Goal: Task Accomplishment & Management: Complete application form

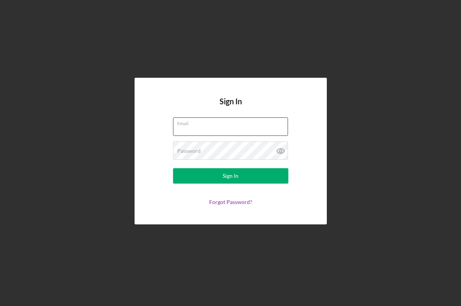
type input "[EMAIL_ADDRESS][DOMAIN_NAME]"
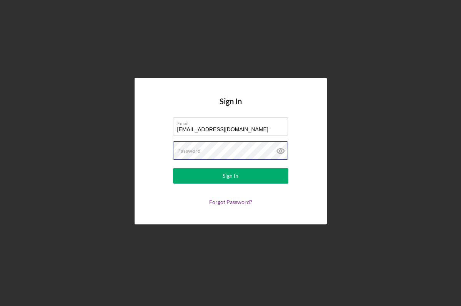
click at [230, 176] on button "Sign In" at bounding box center [230, 175] width 115 height 15
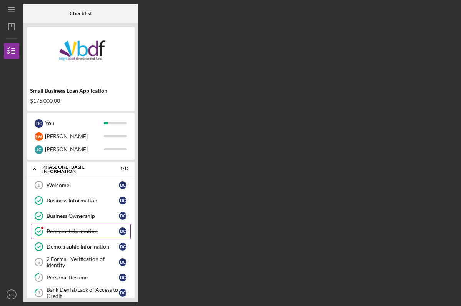
click at [46, 230] on icon "Personal Information" at bounding box center [38, 230] width 19 height 19
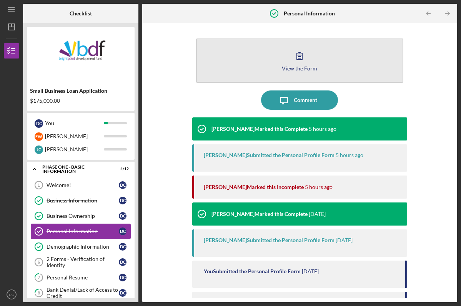
click at [265, 47] on button "View the Form Form" at bounding box center [299, 60] width 207 height 44
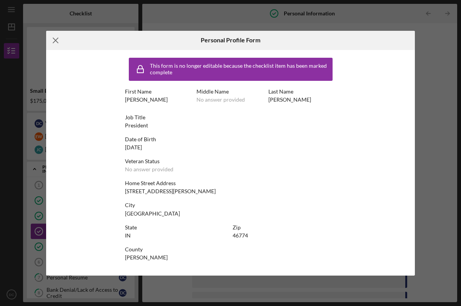
click at [56, 42] on icon "Icon/Menu Close" at bounding box center [55, 40] width 19 height 19
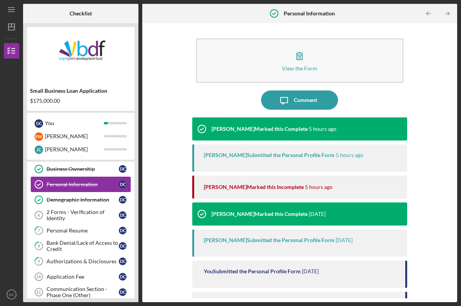
scroll to position [49, 0]
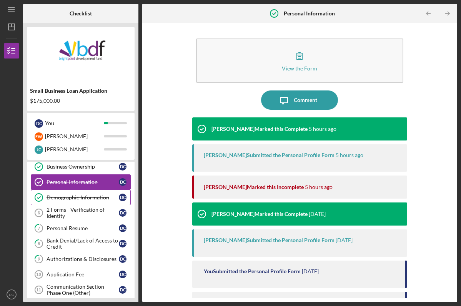
click at [88, 200] on div "Demographic Information" at bounding box center [83, 197] width 72 height 6
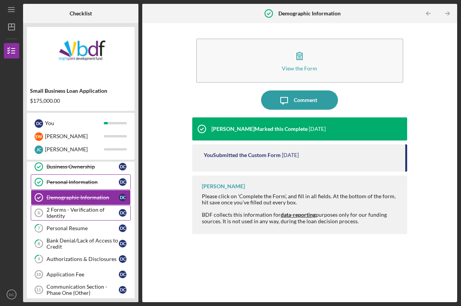
click at [88, 213] on div "2 Forms - Verification of Identity" at bounding box center [83, 212] width 72 height 12
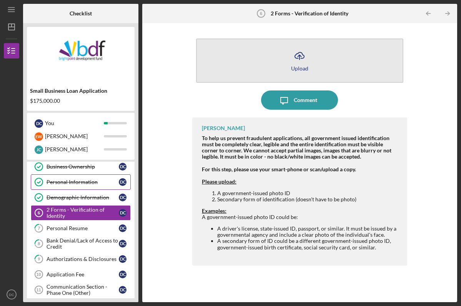
click at [248, 57] on button "Icon/Upload Upload" at bounding box center [299, 60] width 207 height 44
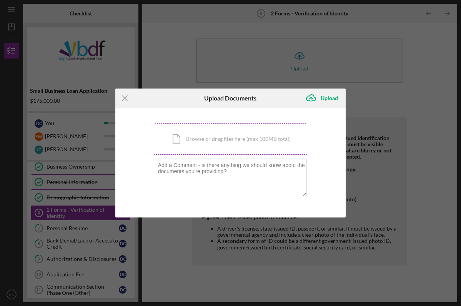
click at [216, 138] on div "Icon/Document Browse or drag files here (max 100MB total) Tap to choose files o…" at bounding box center [231, 139] width 154 height 32
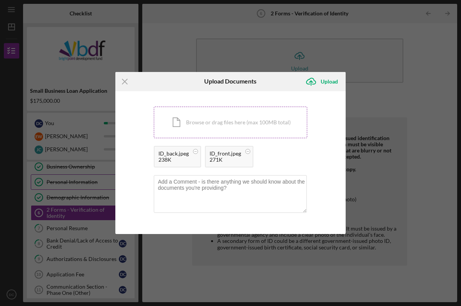
click at [253, 120] on div "Icon/Document Browse or drag files here (max 100MB total) Tap to choose files o…" at bounding box center [231, 122] width 154 height 32
click at [215, 121] on div "Icon/Document Browse or drag files here (max 100MB total) Tap to choose files o…" at bounding box center [231, 122] width 154 height 32
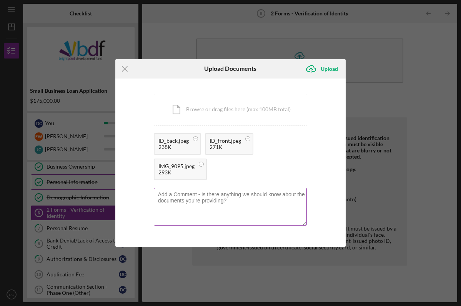
click at [262, 197] on textarea at bounding box center [230, 207] width 153 height 38
type textarea "Front and back of ID, and SSN"
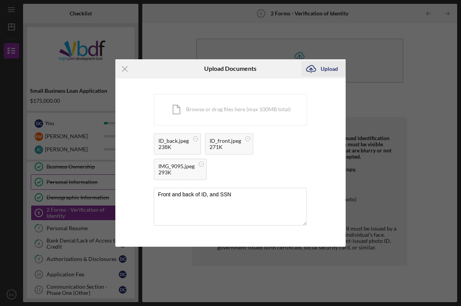
click at [333, 71] on div "Upload" at bounding box center [329, 68] width 17 height 15
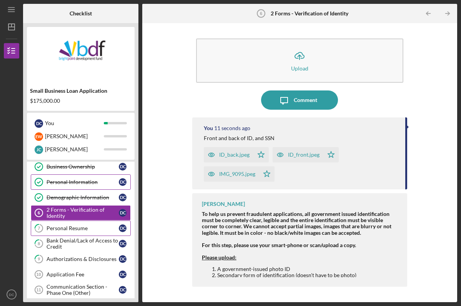
click at [78, 231] on link "7 Personal Resume D C" at bounding box center [81, 227] width 100 height 15
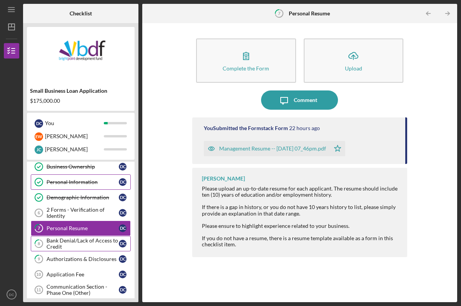
click at [62, 246] on div "Bank Denial/Lack of Access to Credit" at bounding box center [83, 243] width 72 height 12
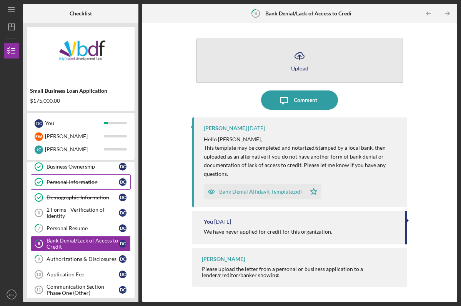
click at [233, 69] on button "Icon/Upload Upload" at bounding box center [299, 60] width 207 height 44
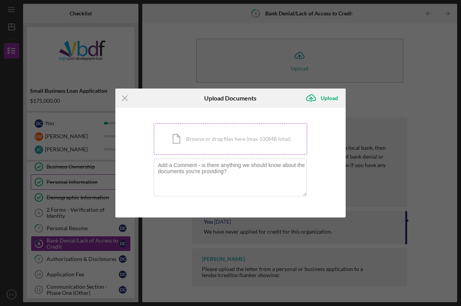
click at [207, 138] on div "Icon/Document Browse or drag files here (max 100MB total) Tap to choose files o…" at bounding box center [231, 139] width 154 height 32
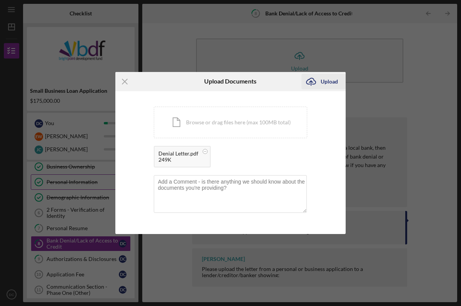
click at [329, 83] on div "Upload" at bounding box center [329, 81] width 17 height 15
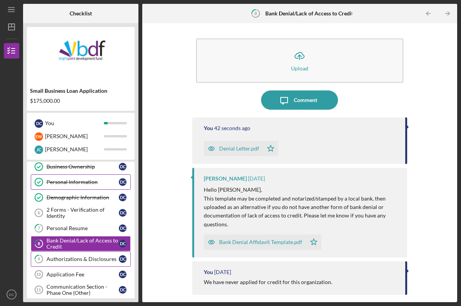
click at [75, 255] on link "9 Authorizations & Disclosures D C" at bounding box center [81, 258] width 100 height 15
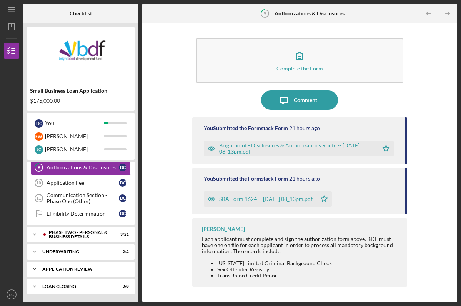
scroll to position [141, 0]
click at [58, 234] on div "PHASE TWO - PERSONAL & BUSINESS DETAILS" at bounding box center [87, 234] width 76 height 9
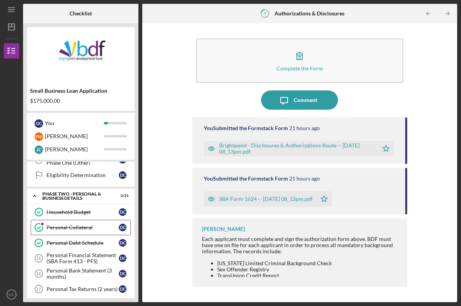
scroll to position [180, 0]
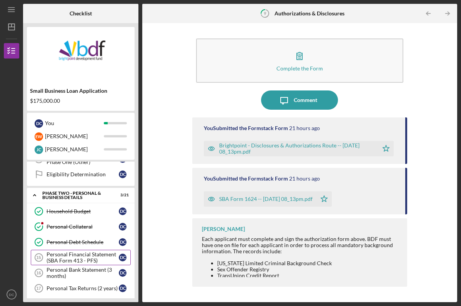
click at [61, 255] on div "Personal Financial Statement (SBA Form 413 - PFS)" at bounding box center [83, 257] width 72 height 12
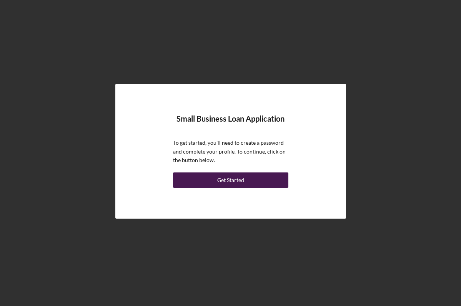
click at [216, 175] on button "Get Started" at bounding box center [230, 179] width 115 height 15
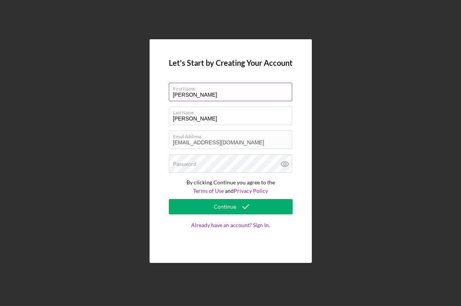
drag, startPoint x: 190, startPoint y: 95, endPoint x: 168, endPoint y: 95, distance: 21.5
click at [169, 95] on input "[PERSON_NAME]" at bounding box center [230, 92] width 123 height 18
type input "[PERSON_NAME]"
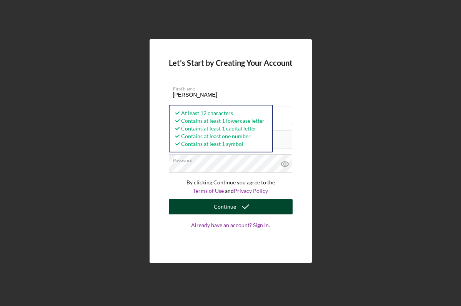
click at [218, 206] on div "Continue" at bounding box center [225, 206] width 22 height 15
